Goal: Task Accomplishment & Management: Use online tool/utility

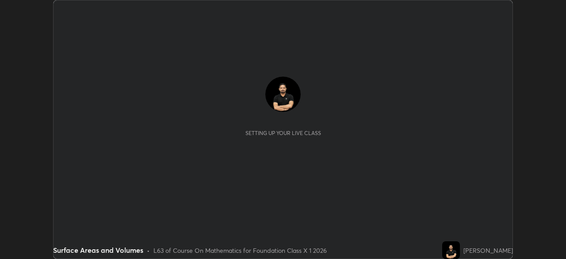
scroll to position [259, 565]
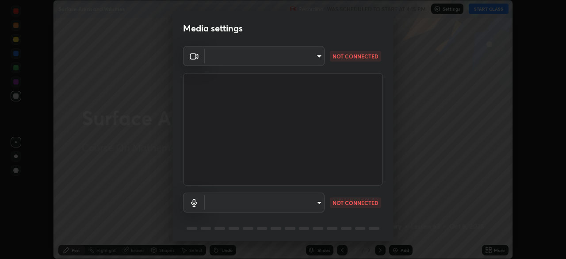
type input "1bfaa20297856ad55121efd0a2483a8db671bf9dcc0dce8dfcec0bded7d65c17"
type input "default"
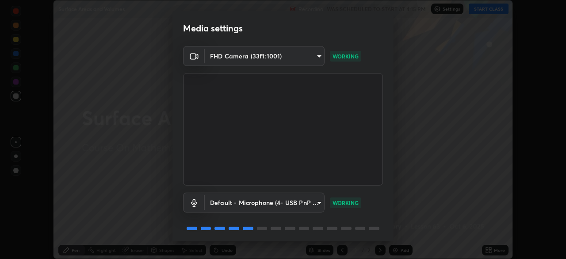
scroll to position [31, 0]
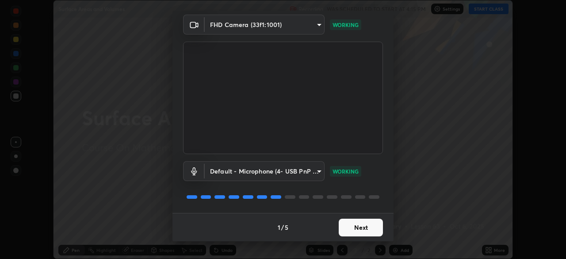
click at [360, 228] on button "Next" at bounding box center [361, 227] width 44 height 18
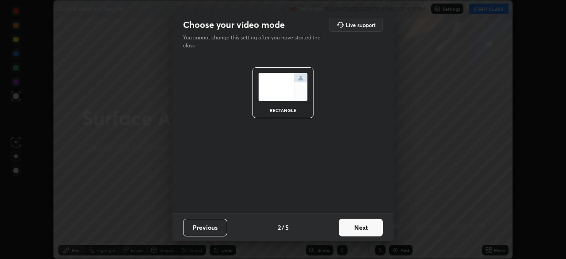
scroll to position [0, 0]
click at [370, 229] on button "Next" at bounding box center [361, 227] width 44 height 18
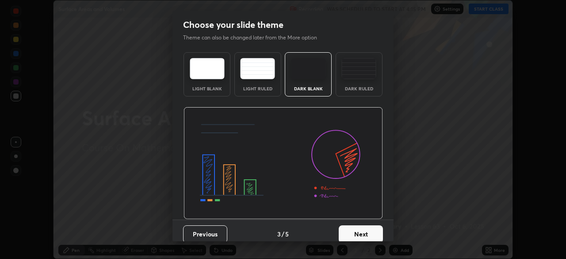
click at [373, 225] on button "Next" at bounding box center [361, 234] width 44 height 18
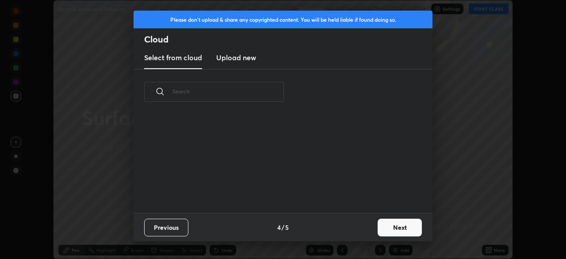
click at [391, 225] on button "Next" at bounding box center [400, 227] width 44 height 18
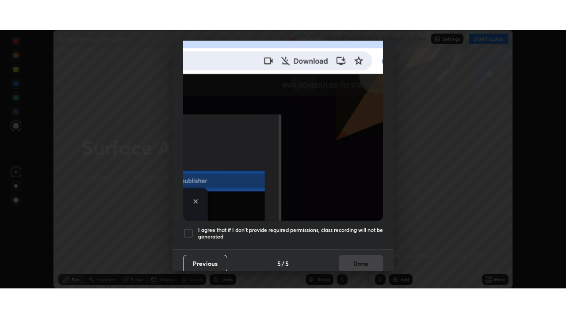
scroll to position [212, 0]
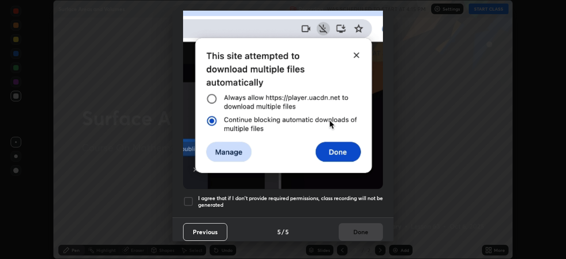
click at [191, 201] on div at bounding box center [188, 201] width 11 height 11
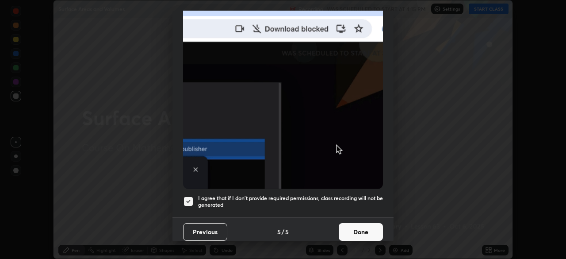
click at [361, 234] on button "Done" at bounding box center [361, 232] width 44 height 18
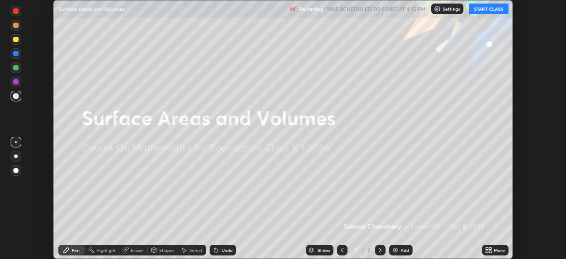
click at [490, 5] on button "START CLASS" at bounding box center [489, 9] width 40 height 11
click at [532, 84] on div "Setting up your live class" at bounding box center [283, 129] width 566 height 259
click at [489, 249] on icon at bounding box center [488, 249] width 7 height 7
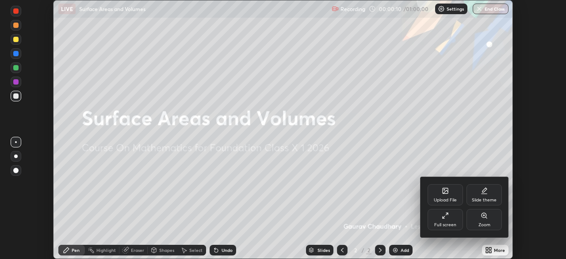
click at [453, 224] on div "Full screen" at bounding box center [445, 224] width 22 height 4
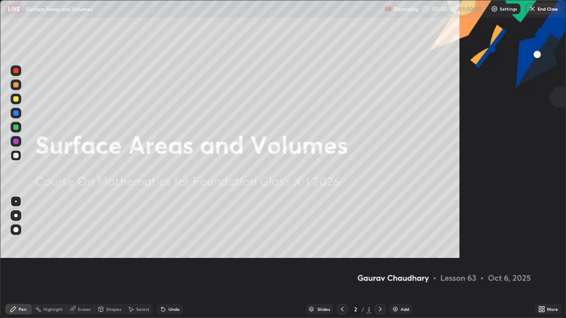
scroll to position [318, 566]
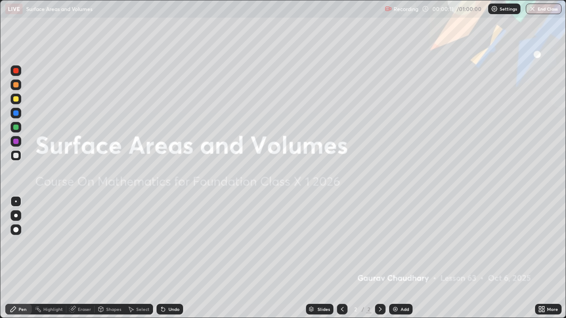
click at [405, 258] on div "Add" at bounding box center [400, 309] width 23 height 11
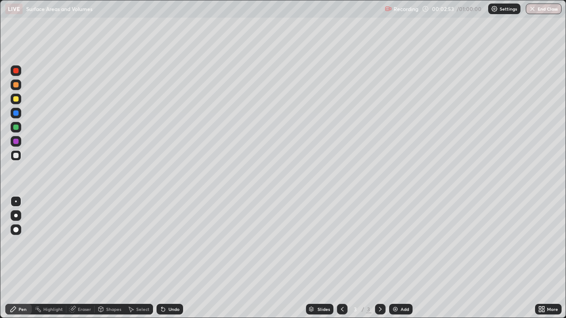
click at [401, 258] on div "Add" at bounding box center [405, 309] width 8 height 4
click at [540, 258] on icon at bounding box center [540, 308] width 2 height 2
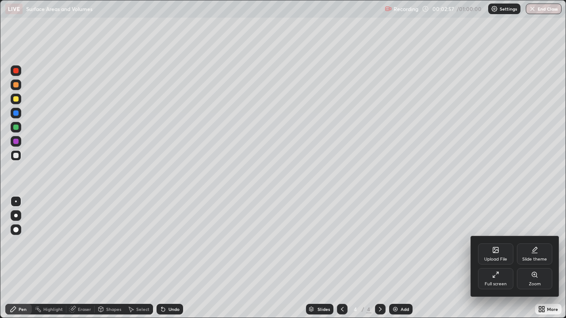
click at [498, 250] on icon at bounding box center [495, 250] width 5 height 5
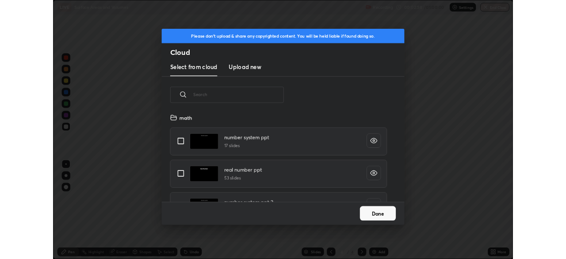
scroll to position [109, 284]
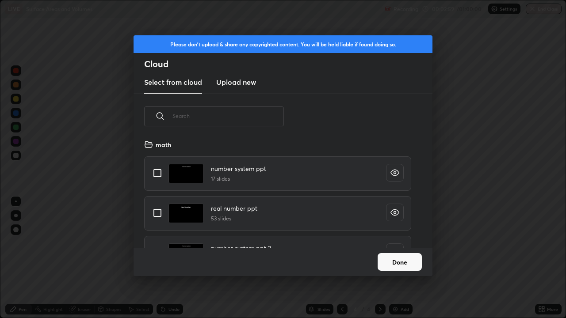
click at [244, 88] on new "Upload new" at bounding box center [236, 83] width 40 height 22
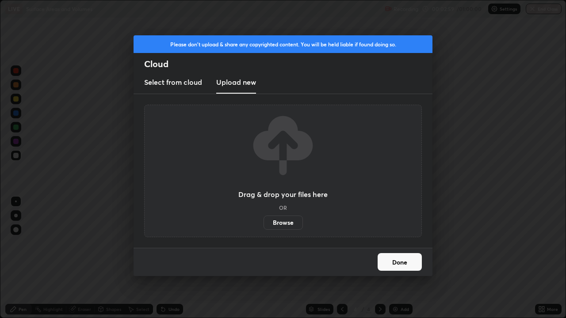
click at [279, 225] on label "Browse" at bounding box center [283, 223] width 39 height 14
click at [264, 225] on input "Browse" at bounding box center [264, 223] width 0 height 14
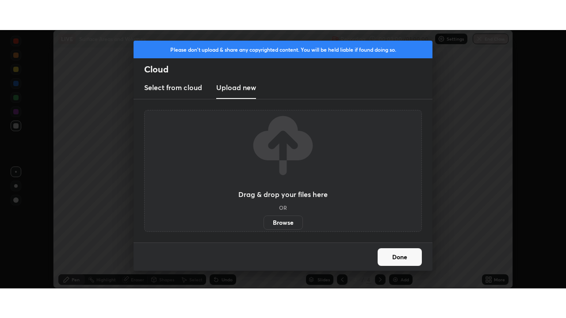
scroll to position [43954, 43646]
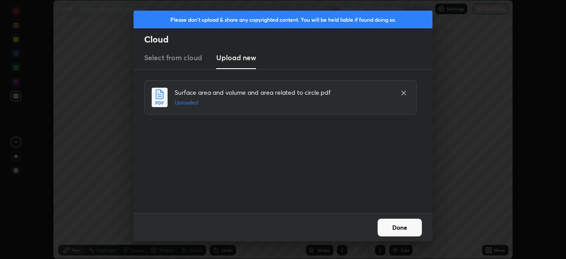
click at [397, 229] on button "Done" at bounding box center [400, 227] width 44 height 18
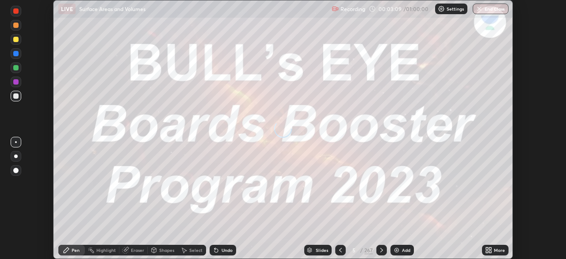
click at [489, 251] on icon at bounding box center [490, 251] width 2 height 2
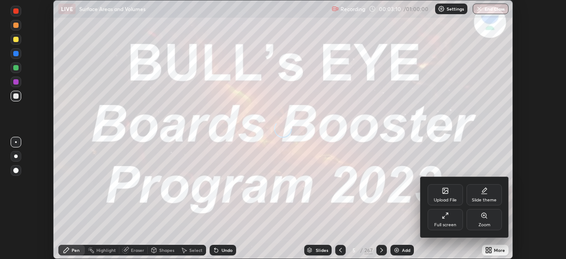
click at [448, 224] on div "Full screen" at bounding box center [445, 224] width 22 height 4
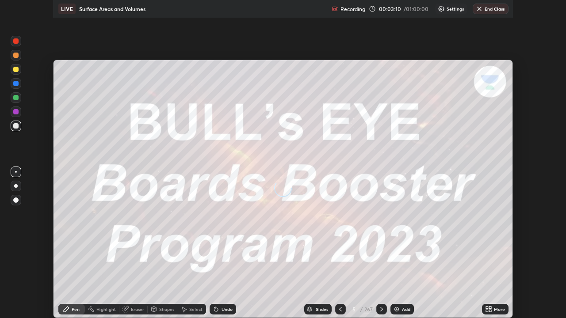
scroll to position [318, 566]
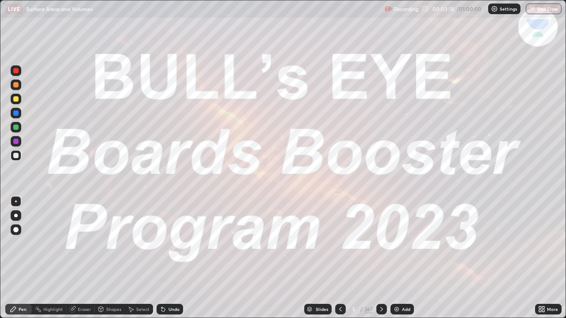
click at [320, 258] on div "Slides" at bounding box center [322, 309] width 12 height 4
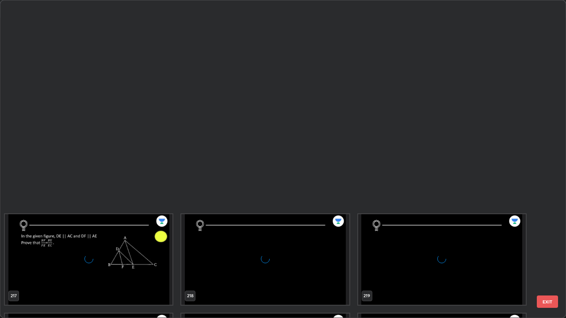
scroll to position [7251, 0]
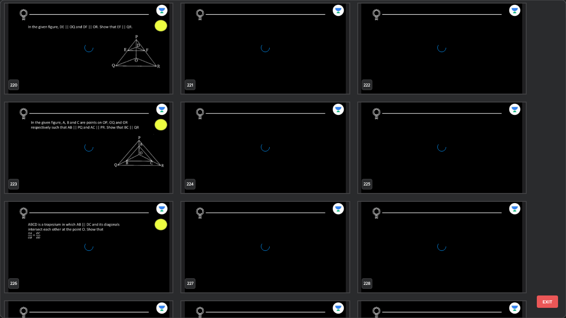
click at [72, 227] on div "grid" at bounding box center [89, 247] width 168 height 91
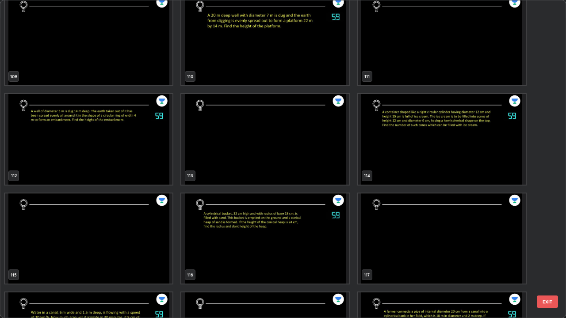
scroll to position [3569, 0]
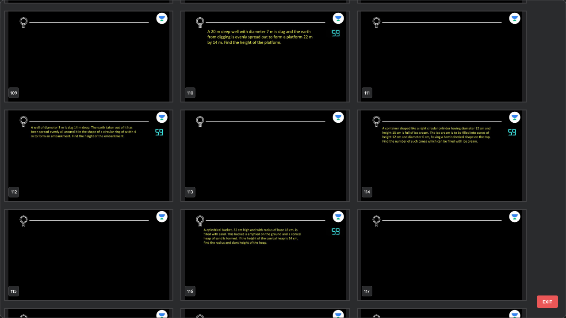
click at [390, 173] on img "grid" at bounding box center [442, 156] width 168 height 91
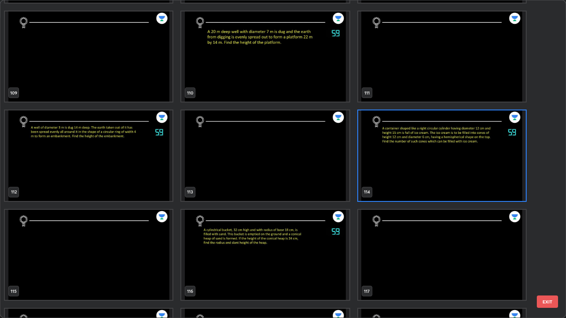
click at [390, 174] on img "grid" at bounding box center [442, 156] width 168 height 91
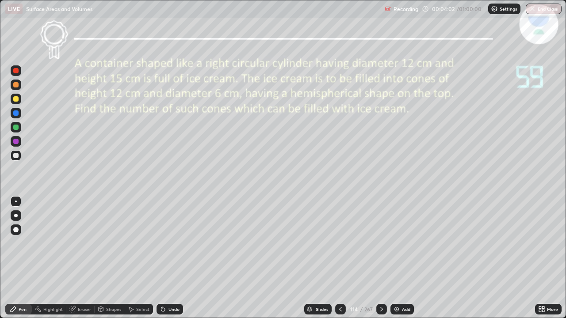
click at [410, 258] on div "Add" at bounding box center [401, 309] width 23 height 11
click at [400, 258] on div "Add" at bounding box center [402, 309] width 23 height 11
click at [381, 258] on icon at bounding box center [381, 309] width 7 height 7
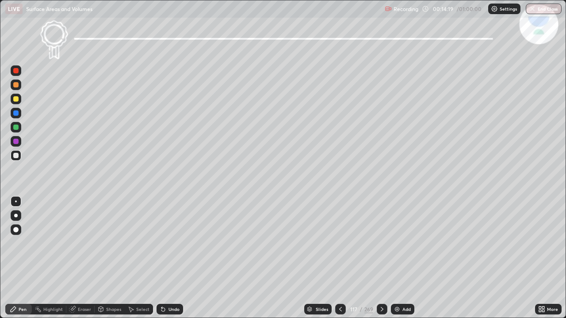
click at [381, 258] on icon at bounding box center [382, 309] width 3 height 4
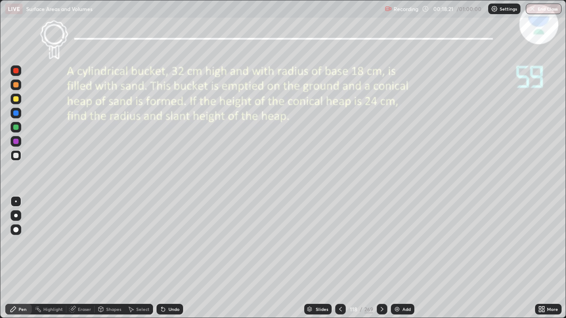
click at [80, 258] on div "Eraser" at bounding box center [84, 309] width 13 height 4
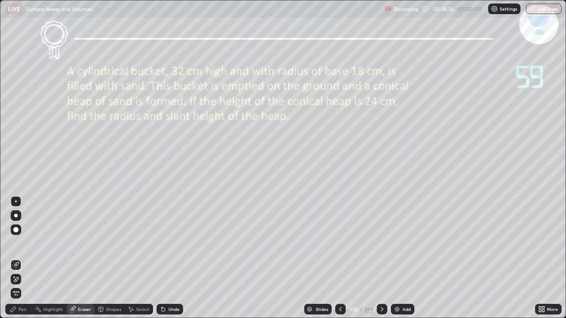
click at [25, 258] on div "Pen" at bounding box center [23, 309] width 8 height 4
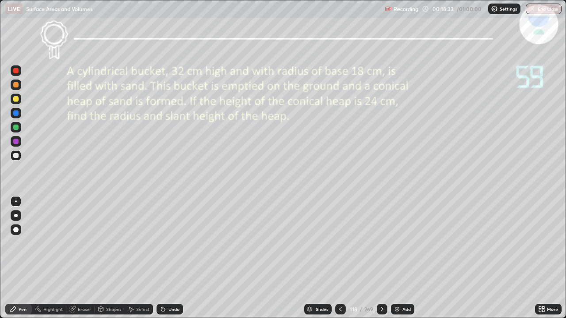
click at [80, 258] on div "Eraser" at bounding box center [80, 309] width 28 height 11
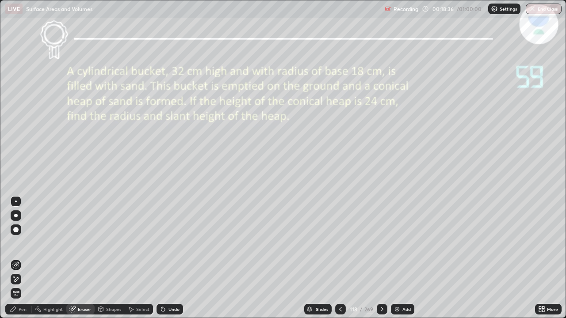
click at [24, 258] on div "Pen" at bounding box center [18, 309] width 27 height 11
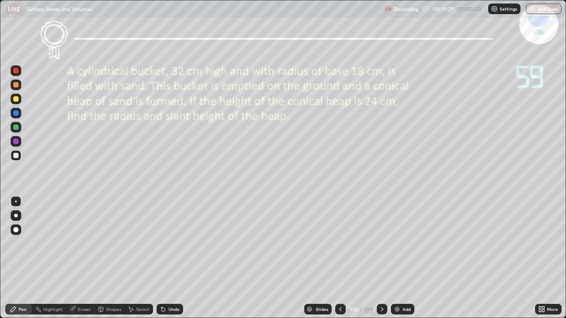
click at [406, 258] on div "Add" at bounding box center [402, 309] width 23 height 11
click at [342, 258] on icon at bounding box center [340, 309] width 7 height 7
click at [382, 258] on icon at bounding box center [381, 309] width 7 height 7
click at [340, 258] on icon at bounding box center [340, 309] width 7 height 7
click at [381, 258] on icon at bounding box center [381, 309] width 7 height 7
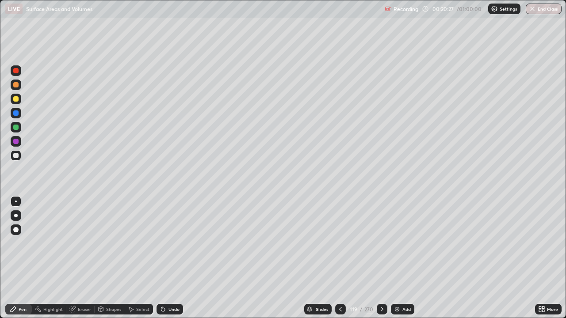
click at [170, 258] on div "Undo" at bounding box center [170, 309] width 27 height 11
click at [340, 258] on icon at bounding box center [340, 309] width 7 height 7
click at [408, 258] on div "Add" at bounding box center [402, 309] width 23 height 11
click at [341, 258] on icon at bounding box center [340, 309] width 7 height 7
click at [380, 258] on icon at bounding box center [381, 309] width 7 height 7
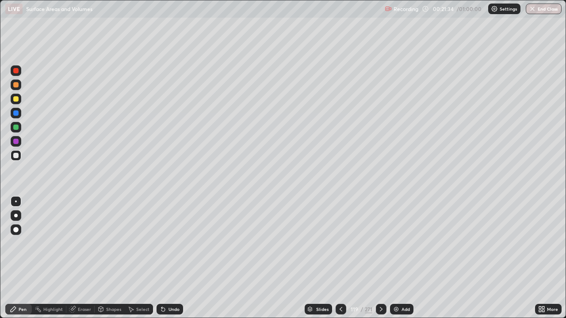
click at [340, 258] on icon at bounding box center [340, 309] width 7 height 7
click at [378, 258] on icon at bounding box center [381, 309] width 7 height 7
click at [168, 258] on div "Undo" at bounding box center [173, 309] width 11 height 4
click at [170, 258] on div "Undo" at bounding box center [170, 309] width 27 height 11
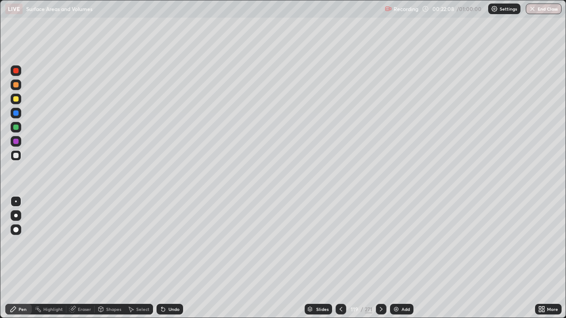
click at [174, 258] on div "Undo" at bounding box center [173, 309] width 11 height 4
click at [168, 258] on div "Undo" at bounding box center [173, 309] width 11 height 4
click at [380, 258] on icon at bounding box center [381, 309] width 7 height 7
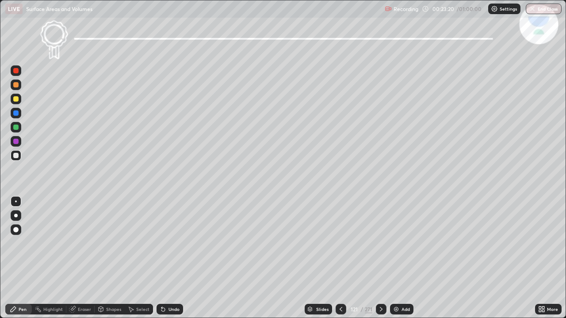
click at [380, 258] on icon at bounding box center [381, 309] width 7 height 7
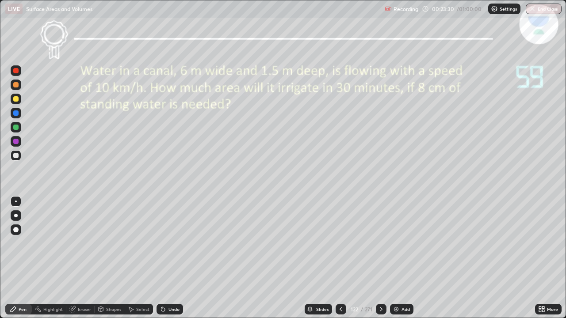
click at [311, 258] on icon at bounding box center [309, 309] width 5 height 5
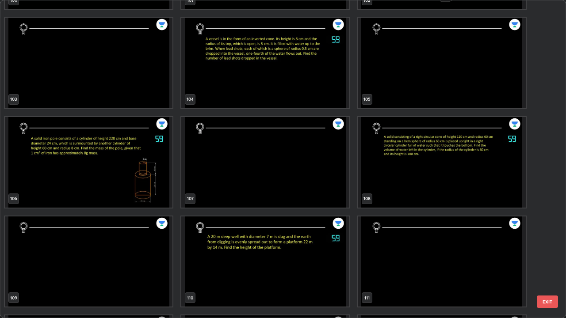
scroll to position [3364, 0]
click at [72, 179] on img "grid" at bounding box center [89, 162] width 168 height 91
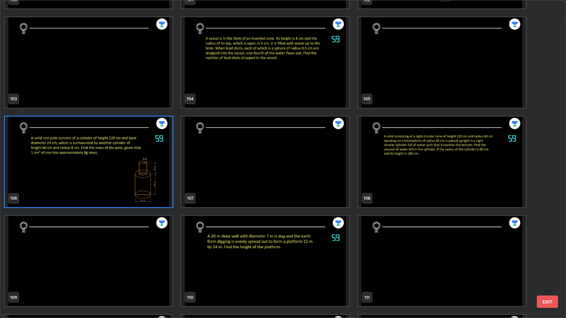
click at [78, 174] on img "grid" at bounding box center [89, 162] width 168 height 91
click at [78, 172] on img "grid" at bounding box center [89, 162] width 168 height 91
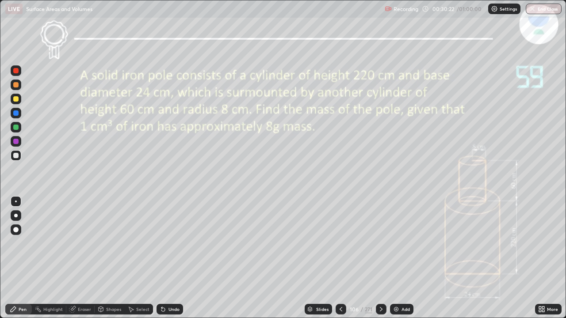
click at [167, 258] on div "Undo" at bounding box center [170, 309] width 27 height 11
click at [165, 258] on div "Undo" at bounding box center [170, 309] width 27 height 11
click at [161, 258] on icon at bounding box center [161, 307] width 1 height 1
click at [167, 258] on div "Undo" at bounding box center [170, 309] width 27 height 11
click at [166, 258] on div "Undo" at bounding box center [170, 309] width 27 height 11
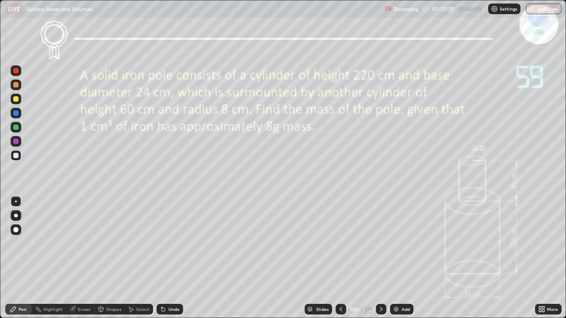
click at [167, 258] on div "Undo" at bounding box center [170, 309] width 27 height 11
click at [76, 258] on div "Eraser" at bounding box center [80, 309] width 28 height 11
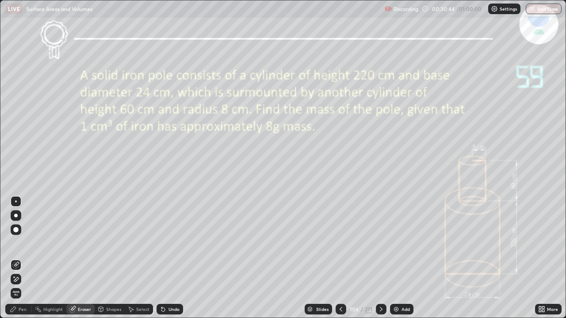
click at [21, 258] on div "Pen" at bounding box center [18, 309] width 27 height 11
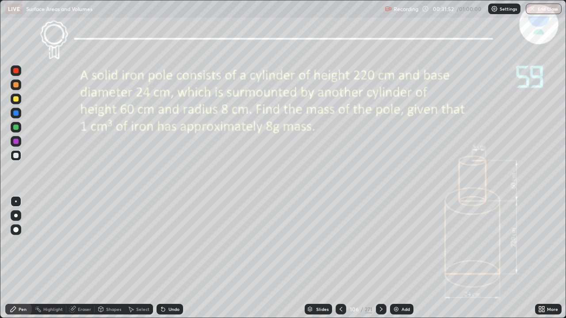
click at [77, 258] on div "Eraser" at bounding box center [80, 309] width 28 height 11
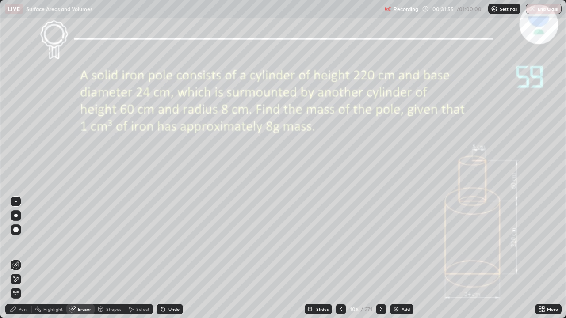
click at [25, 258] on div "Pen" at bounding box center [23, 309] width 8 height 4
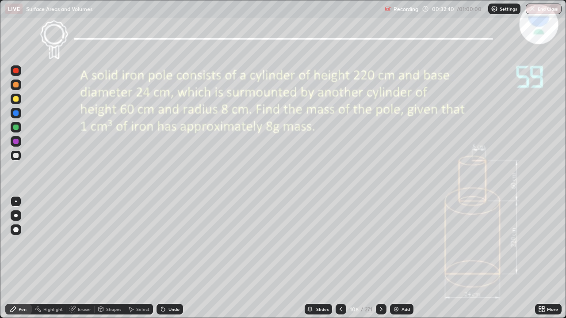
click at [402, 258] on div "Add" at bounding box center [405, 309] width 8 height 4
click at [340, 258] on icon at bounding box center [340, 309] width 7 height 7
click at [382, 258] on div at bounding box center [381, 309] width 11 height 11
click at [341, 258] on icon at bounding box center [340, 309] width 7 height 7
click at [381, 258] on icon at bounding box center [381, 309] width 7 height 7
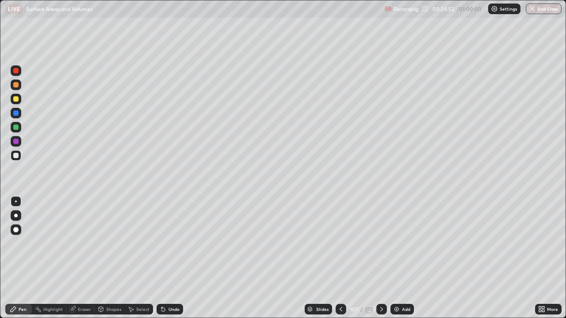
click at [381, 258] on icon at bounding box center [381, 309] width 7 height 7
click at [382, 258] on icon at bounding box center [381, 309] width 3 height 4
click at [380, 258] on icon at bounding box center [381, 309] width 7 height 7
click at [384, 258] on div at bounding box center [381, 309] width 11 height 11
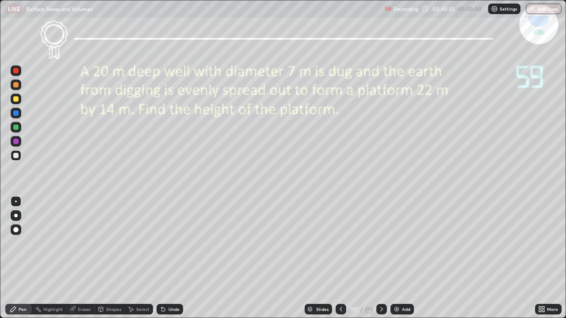
click at [91, 258] on div "Eraser" at bounding box center [80, 309] width 28 height 11
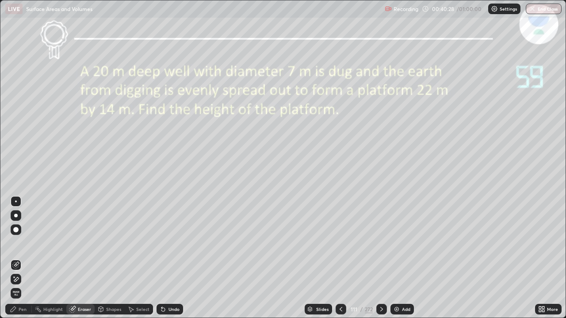
click at [21, 258] on div "Pen" at bounding box center [23, 309] width 8 height 4
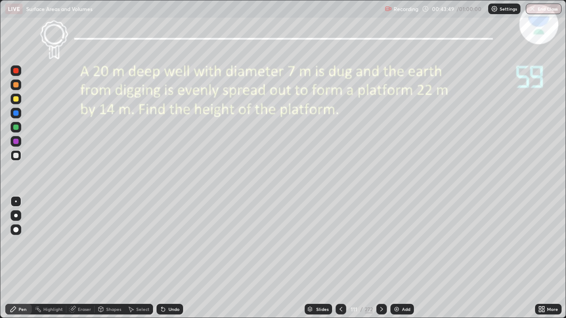
click at [178, 258] on div "Undo" at bounding box center [170, 309] width 27 height 11
click at [406, 258] on div "Add" at bounding box center [401, 309] width 23 height 11
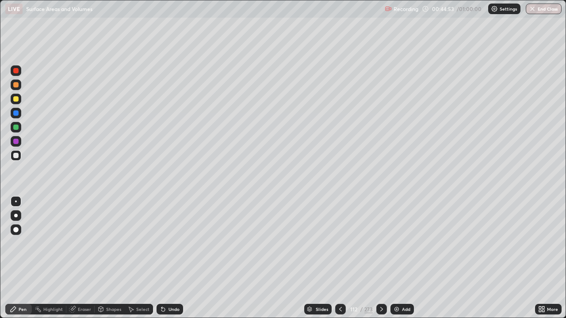
click at [336, 258] on div at bounding box center [340, 309] width 11 height 11
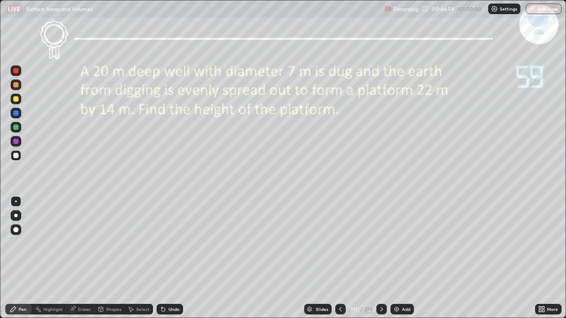
click at [380, 258] on div at bounding box center [381, 309] width 11 height 11
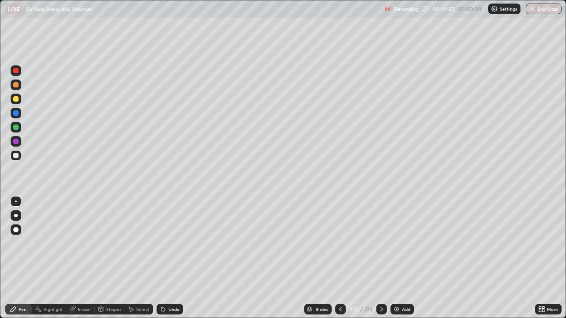
click at [380, 258] on icon at bounding box center [381, 309] width 7 height 7
click at [341, 258] on div at bounding box center [340, 309] width 11 height 11
click at [339, 258] on icon at bounding box center [340, 309] width 7 height 7
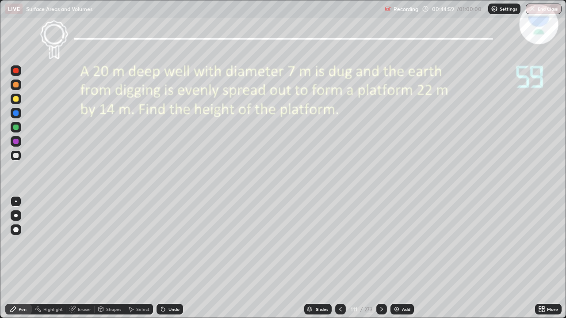
click at [380, 258] on icon at bounding box center [381, 309] width 7 height 7
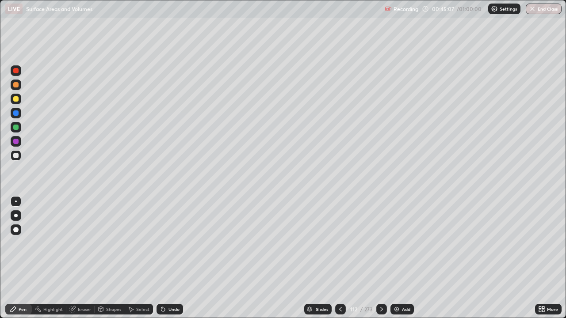
click at [340, 258] on icon at bounding box center [340, 309] width 7 height 7
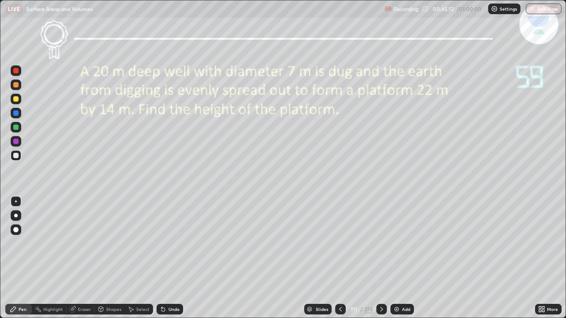
click at [381, 258] on icon at bounding box center [381, 309] width 7 height 7
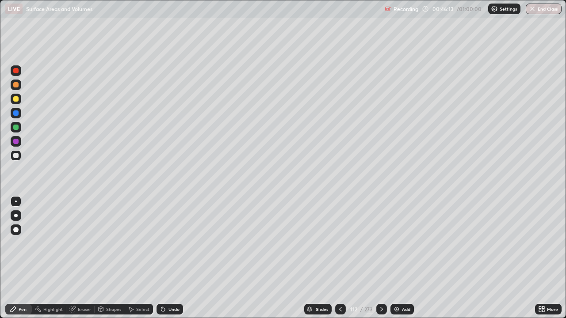
click at [381, 258] on icon at bounding box center [381, 309] width 7 height 7
click at [321, 258] on div "Slides" at bounding box center [322, 309] width 12 height 4
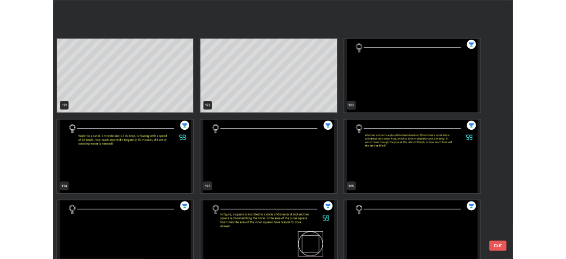
scroll to position [3998, 0]
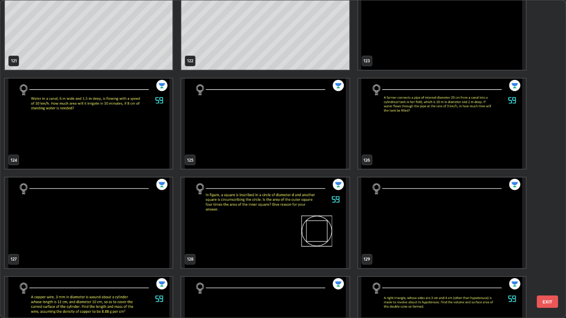
click at [435, 151] on img "grid" at bounding box center [442, 124] width 168 height 91
click at [438, 151] on img "grid" at bounding box center [442, 124] width 168 height 91
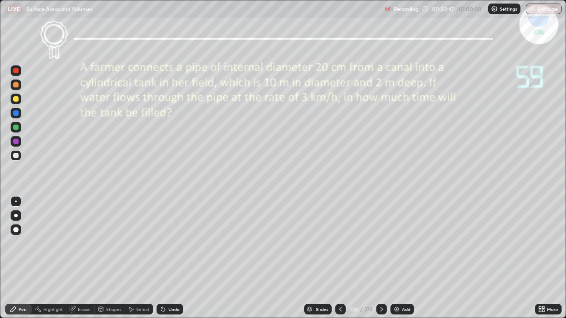
click at [542, 258] on icon at bounding box center [541, 309] width 7 height 7
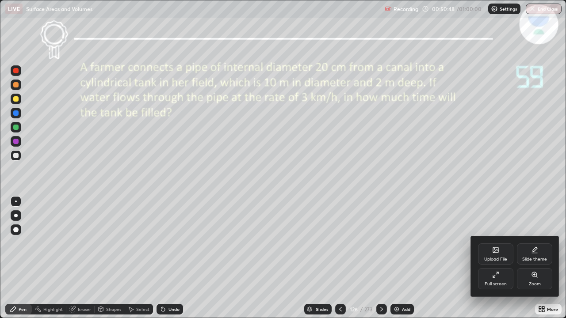
click at [495, 258] on div "Full screen" at bounding box center [495, 278] width 35 height 21
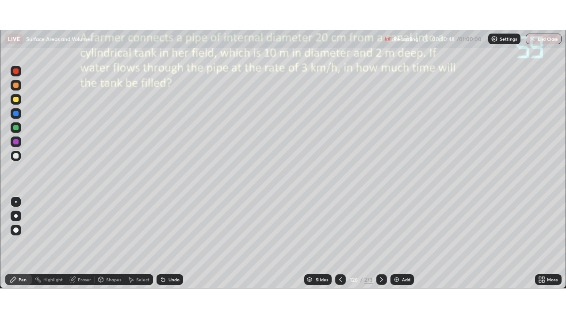
scroll to position [43954, 43646]
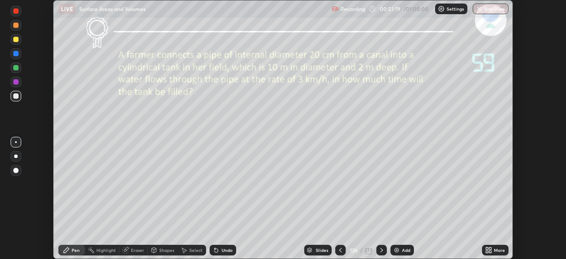
click at [483, 248] on div "More" at bounding box center [495, 249] width 27 height 11
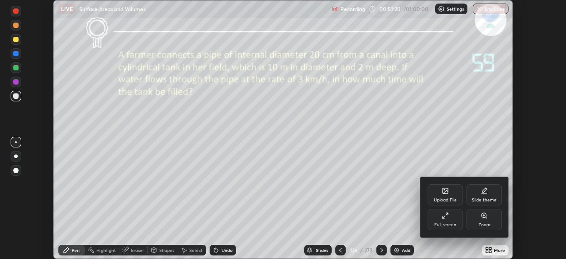
click at [455, 221] on div "Full screen" at bounding box center [445, 219] width 35 height 21
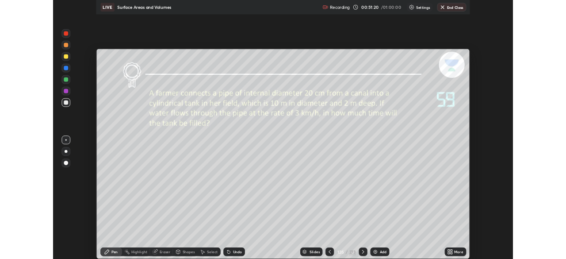
scroll to position [318, 566]
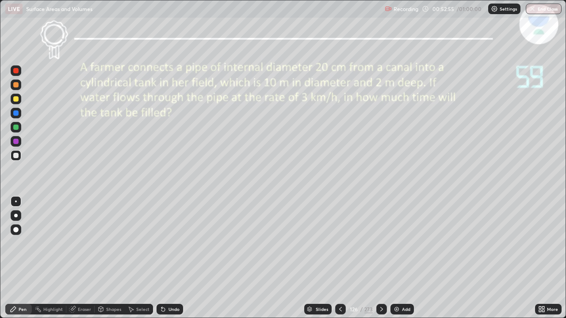
click at [403, 258] on div "Add" at bounding box center [401, 309] width 23 height 11
click at [171, 258] on div "Undo" at bounding box center [170, 309] width 27 height 11
click at [170, 258] on div "Undo" at bounding box center [173, 309] width 11 height 4
click at [171, 258] on div "Undo" at bounding box center [170, 309] width 27 height 11
click at [173, 258] on div "Undo" at bounding box center [173, 309] width 11 height 4
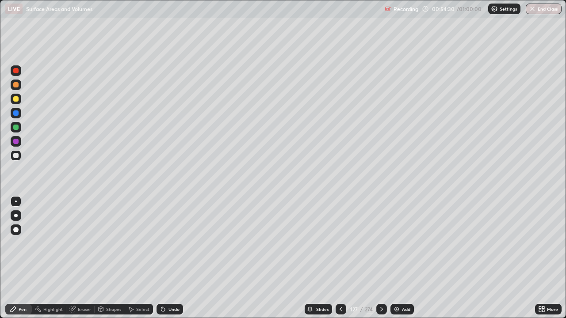
click at [176, 258] on div "Undo" at bounding box center [170, 309] width 27 height 11
click at [176, 258] on div "Undo" at bounding box center [173, 309] width 11 height 4
click at [172, 258] on div "Undo" at bounding box center [170, 309] width 27 height 11
click at [173, 258] on div "Undo" at bounding box center [173, 309] width 11 height 4
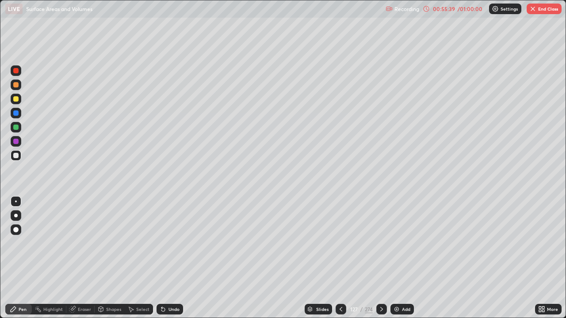
click at [539, 12] on button "End Class" at bounding box center [544, 9] width 35 height 11
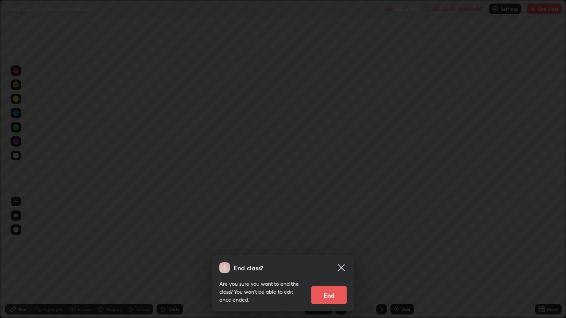
click at [327, 258] on button "End" at bounding box center [328, 295] width 35 height 18
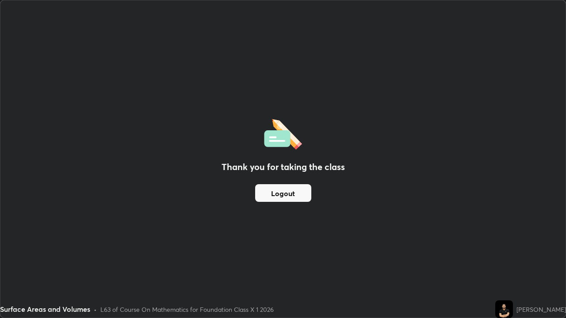
click at [413, 258] on div "Thank you for taking the class Logout" at bounding box center [282, 158] width 565 height 317
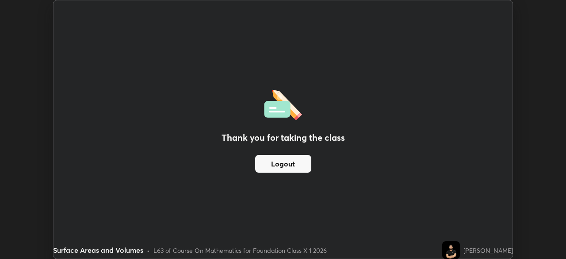
scroll to position [43954, 43646]
